Goal: Book appointment/travel/reservation

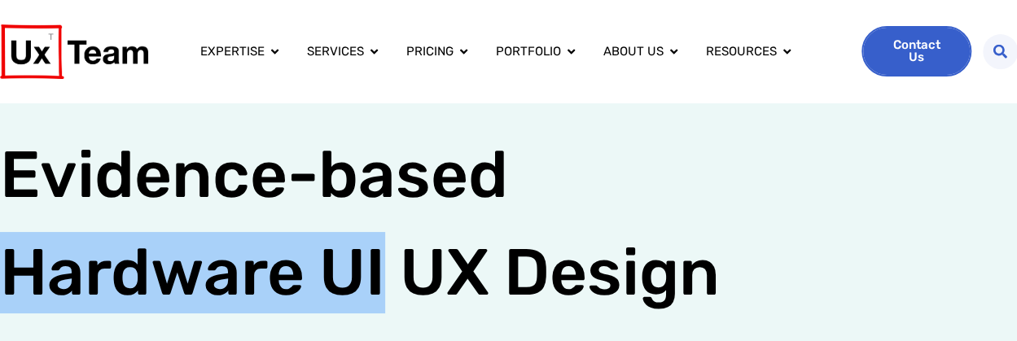
click at [914, 50] on span "Contact Us" at bounding box center [915, 51] width 63 height 24
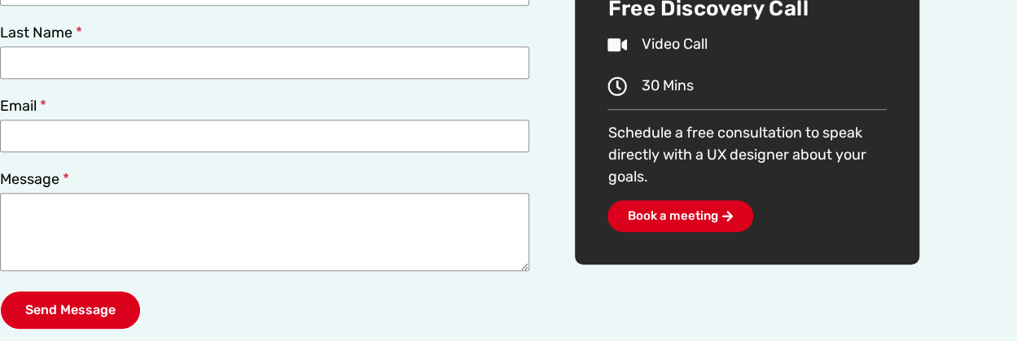
scroll to position [488, 0]
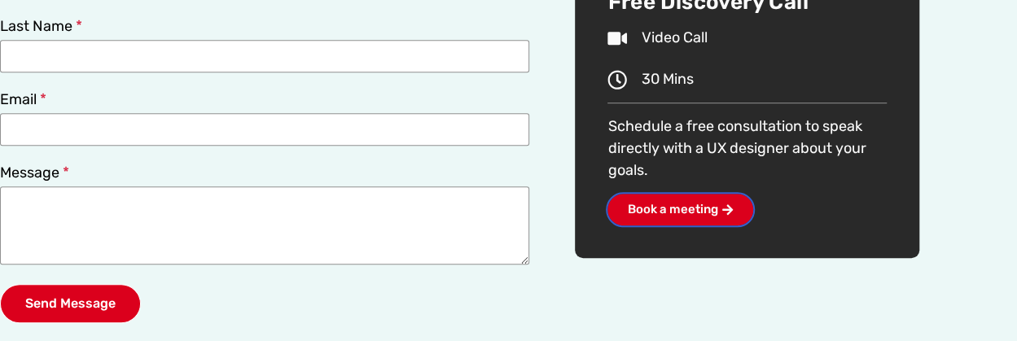
click at [673, 204] on span "Book a meeting" at bounding box center [672, 210] width 90 height 12
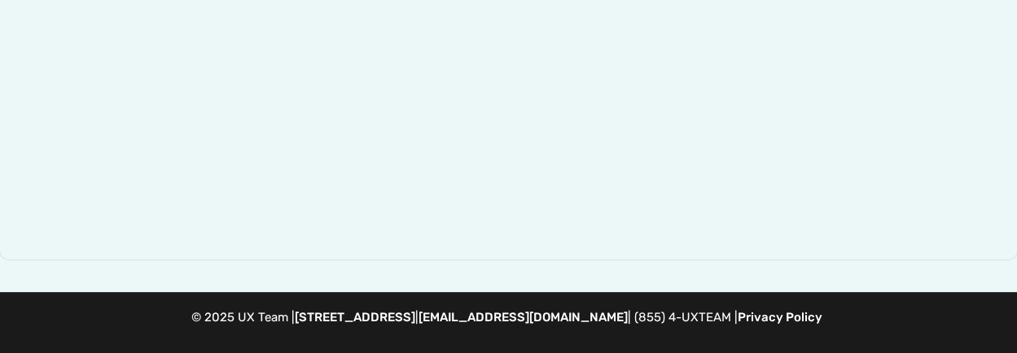
scroll to position [245, 0]
